Goal: Find specific page/section: Find specific page/section

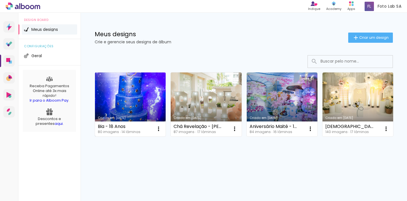
click at [140, 95] on link "Criado em [DATE]" at bounding box center [130, 104] width 71 height 64
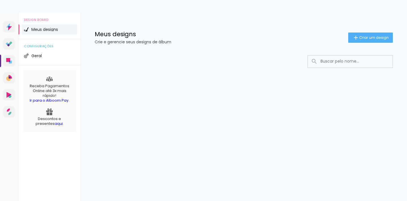
click at [129, 140] on div "Prosite Website + Landing pages Proof Sistema de seleção e venda de fotos Desig…" at bounding box center [203, 107] width 407 height 188
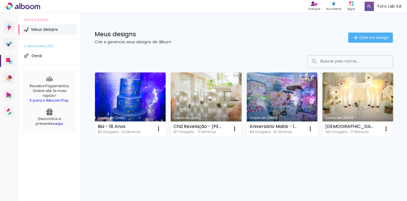
click at [57, 99] on link "Ir para o Alboom Pay" at bounding box center [49, 100] width 39 height 5
